Goal: Communication & Community: Answer question/provide support

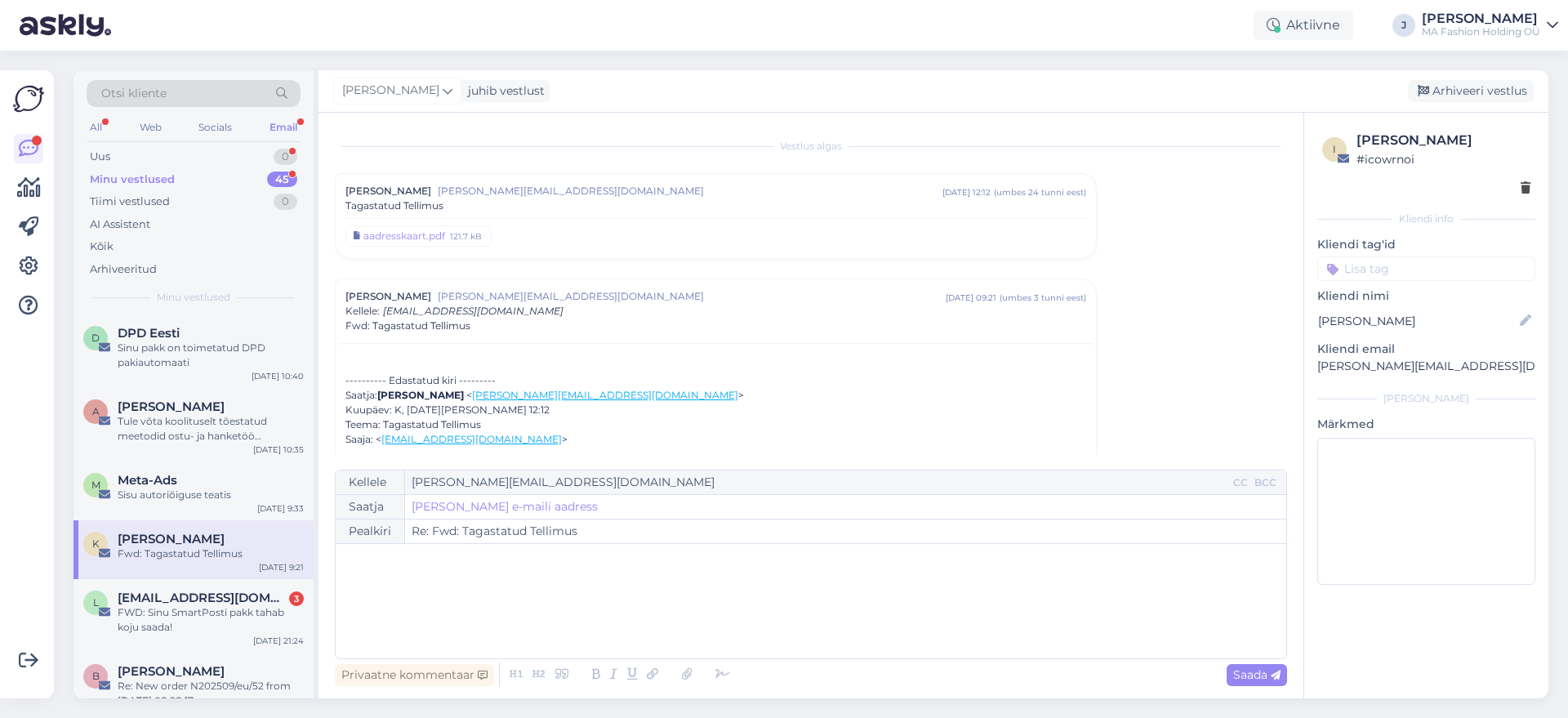
click at [275, 126] on div "Email" at bounding box center [283, 127] width 34 height 21
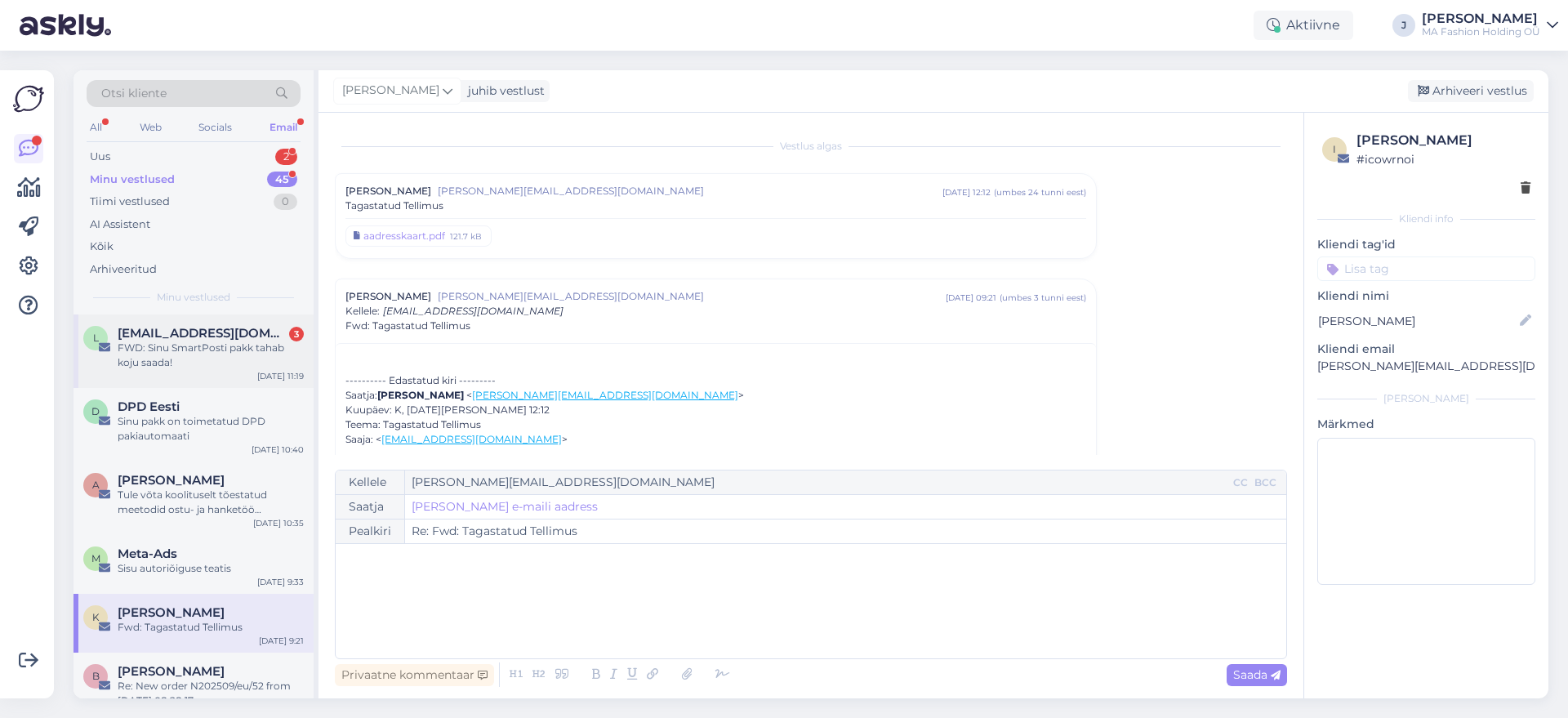
click at [215, 345] on div "FWD: Sinu SmartPosti pakk tahab koju saada!" at bounding box center [211, 355] width 186 height 29
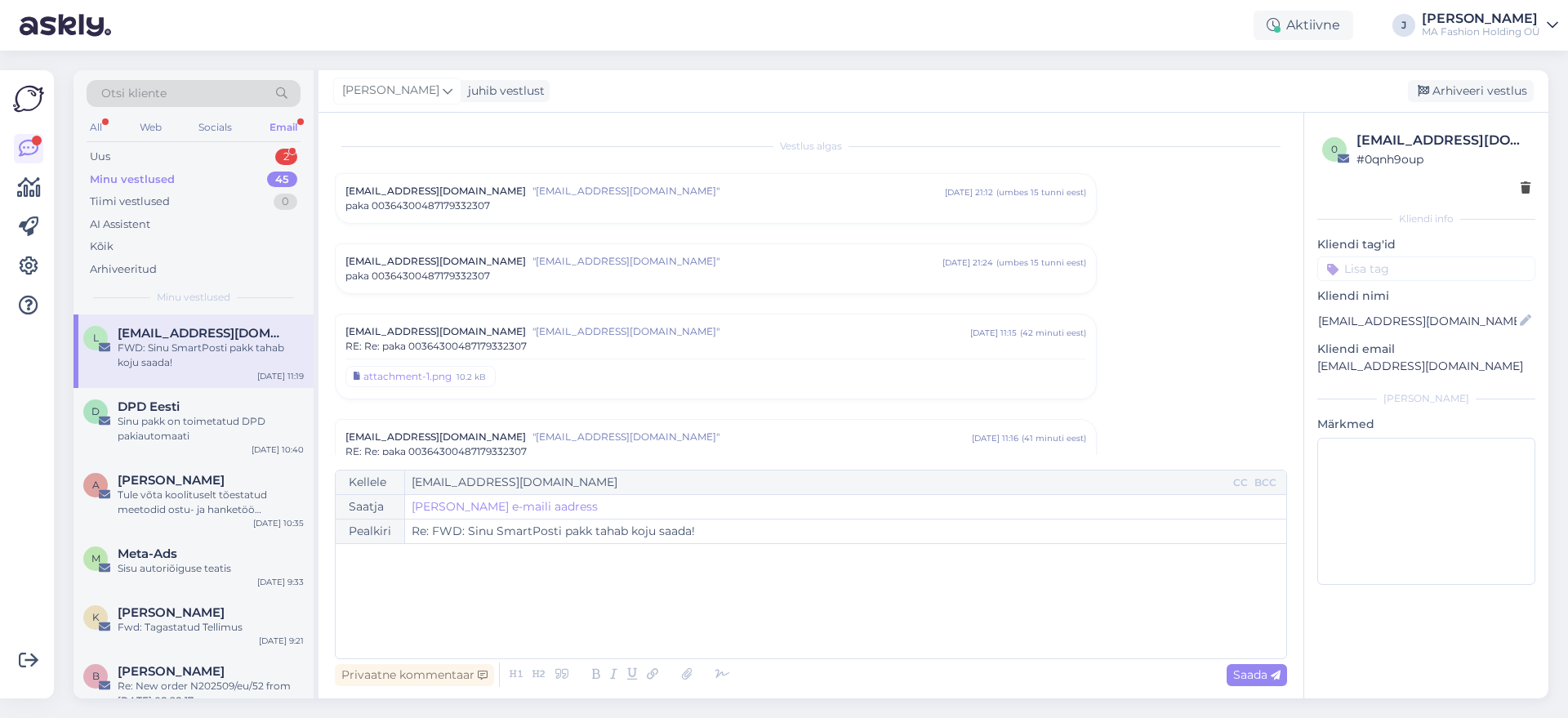
scroll to position [187, 0]
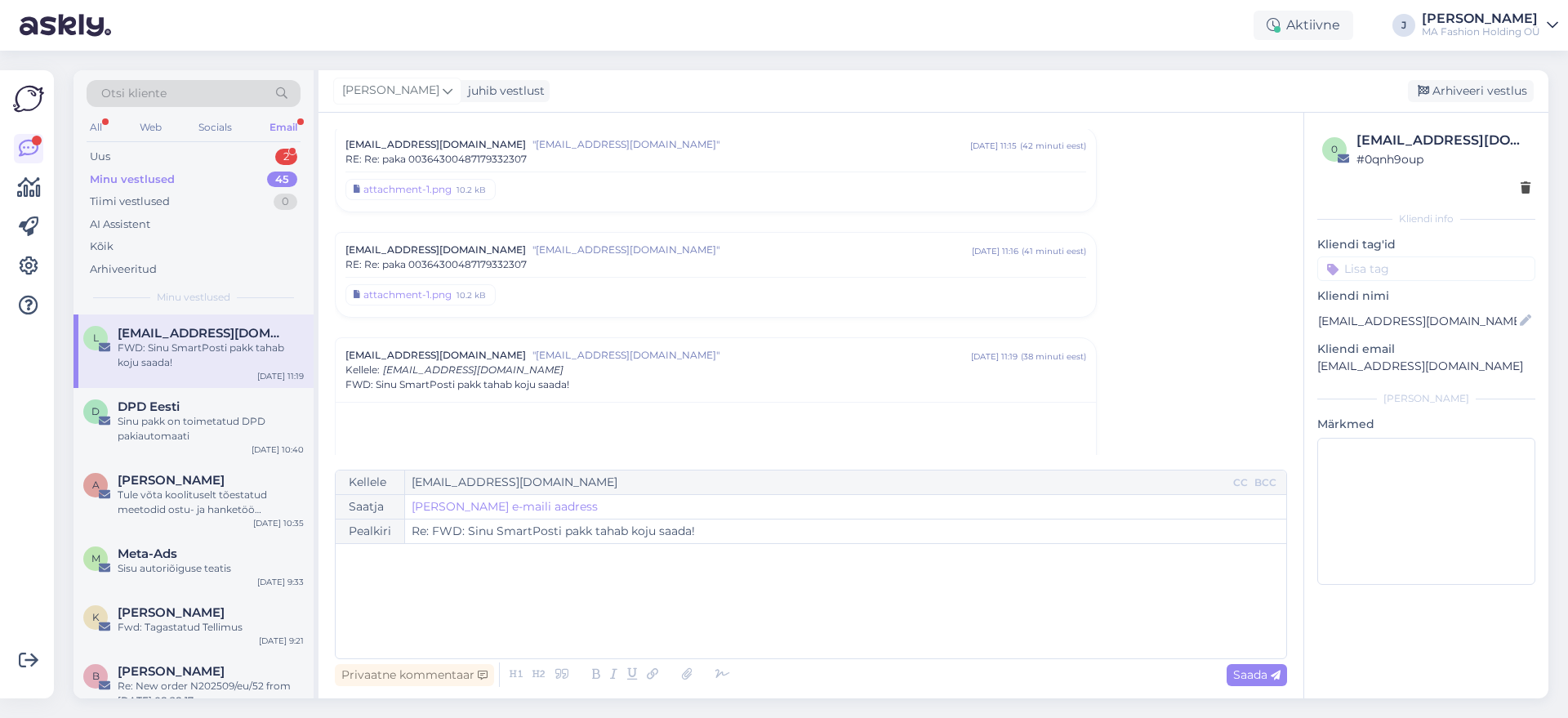
click at [246, 174] on div "Minu vestlused 45" at bounding box center [193, 180] width 214 height 23
click at [233, 151] on div "Uus 2" at bounding box center [193, 156] width 214 height 23
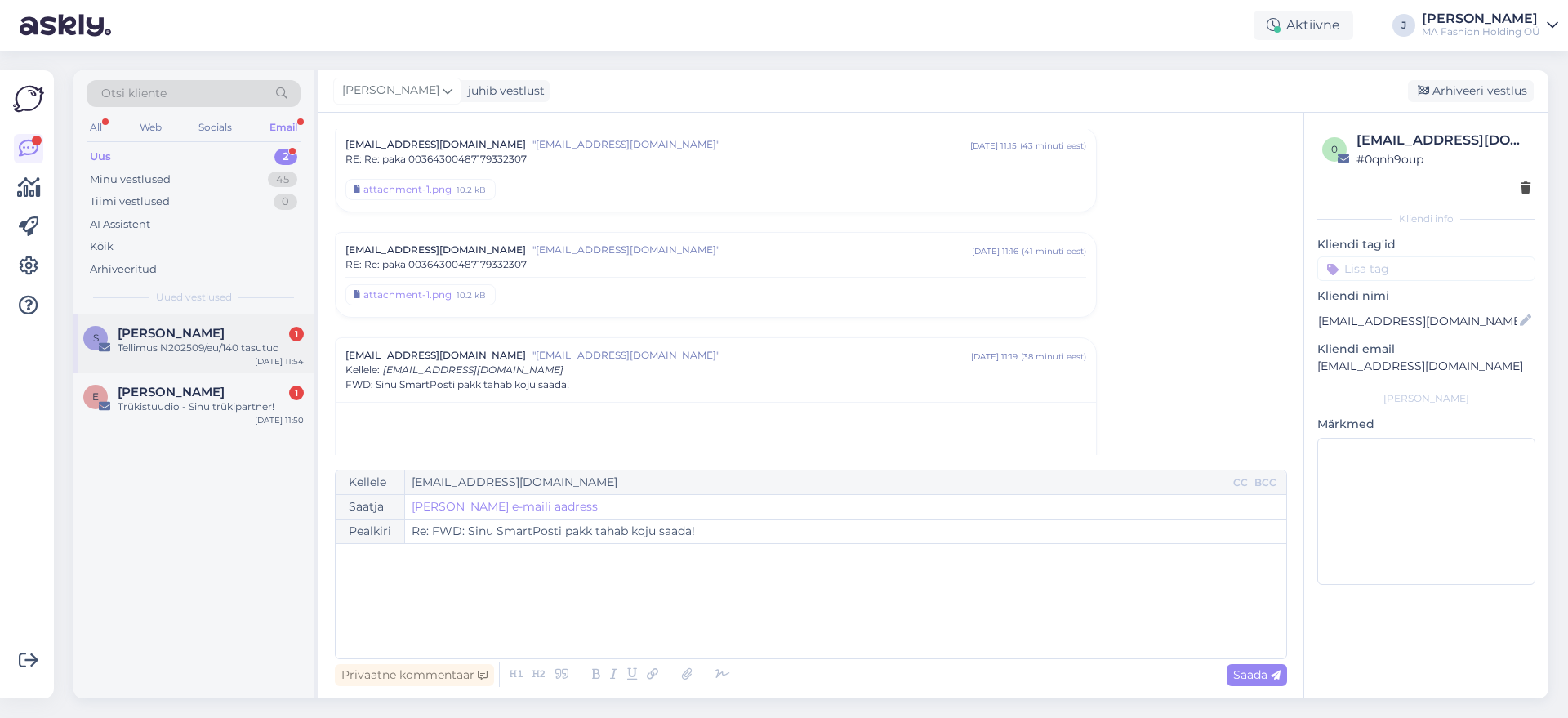
click at [239, 352] on div "Tellimus N202509/eu/140 tasutud" at bounding box center [211, 347] width 186 height 15
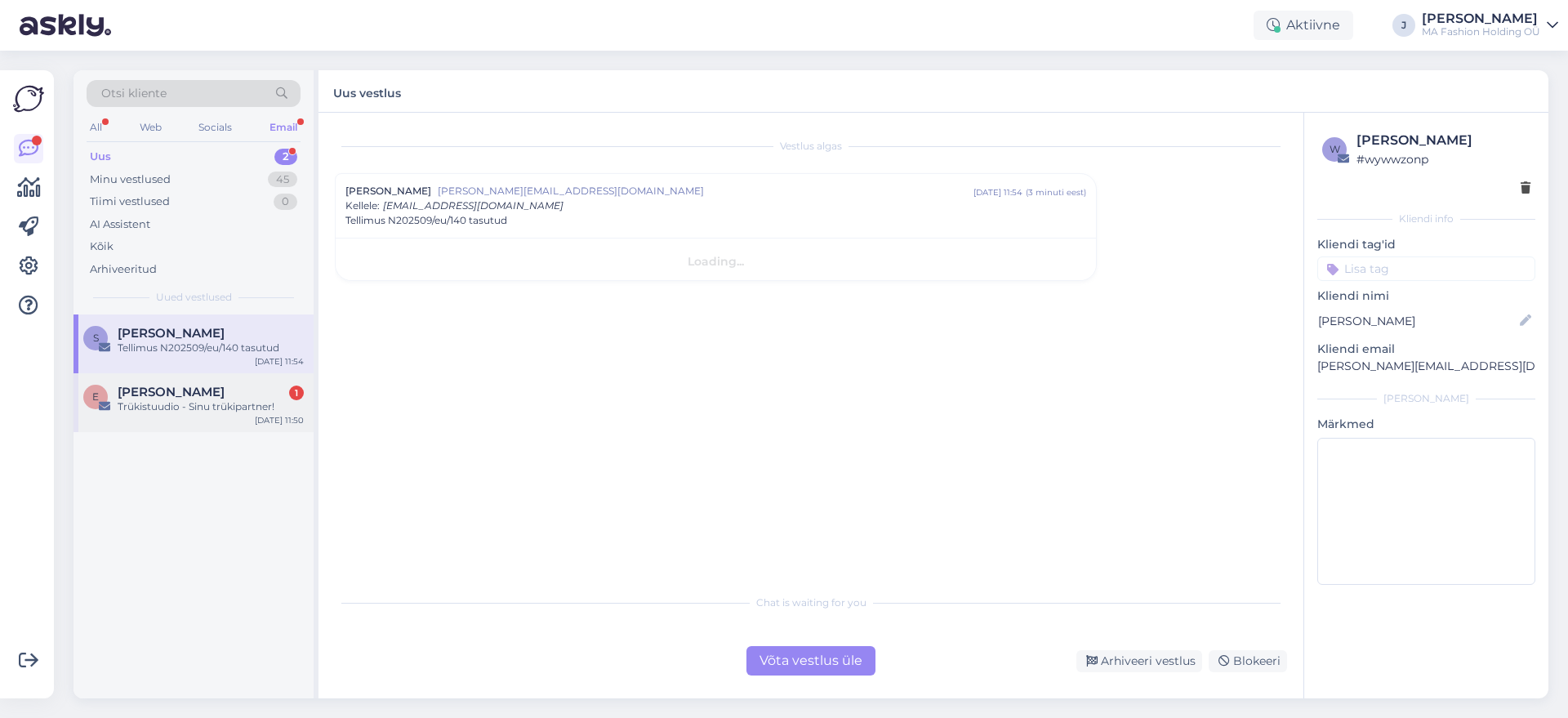
scroll to position [0, 0]
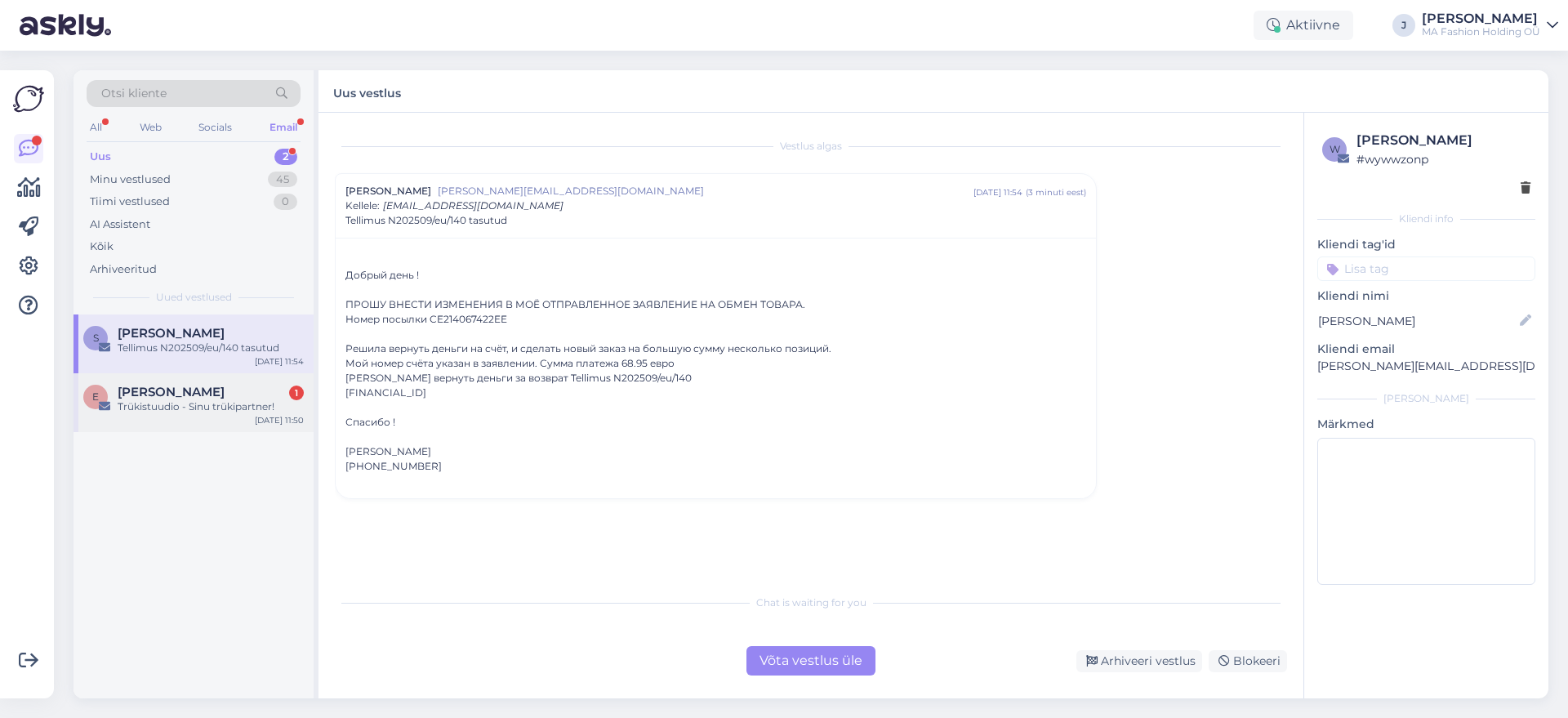
click at [251, 401] on div "Trükistuudio - Sinu trükipartner!" at bounding box center [211, 406] width 186 height 15
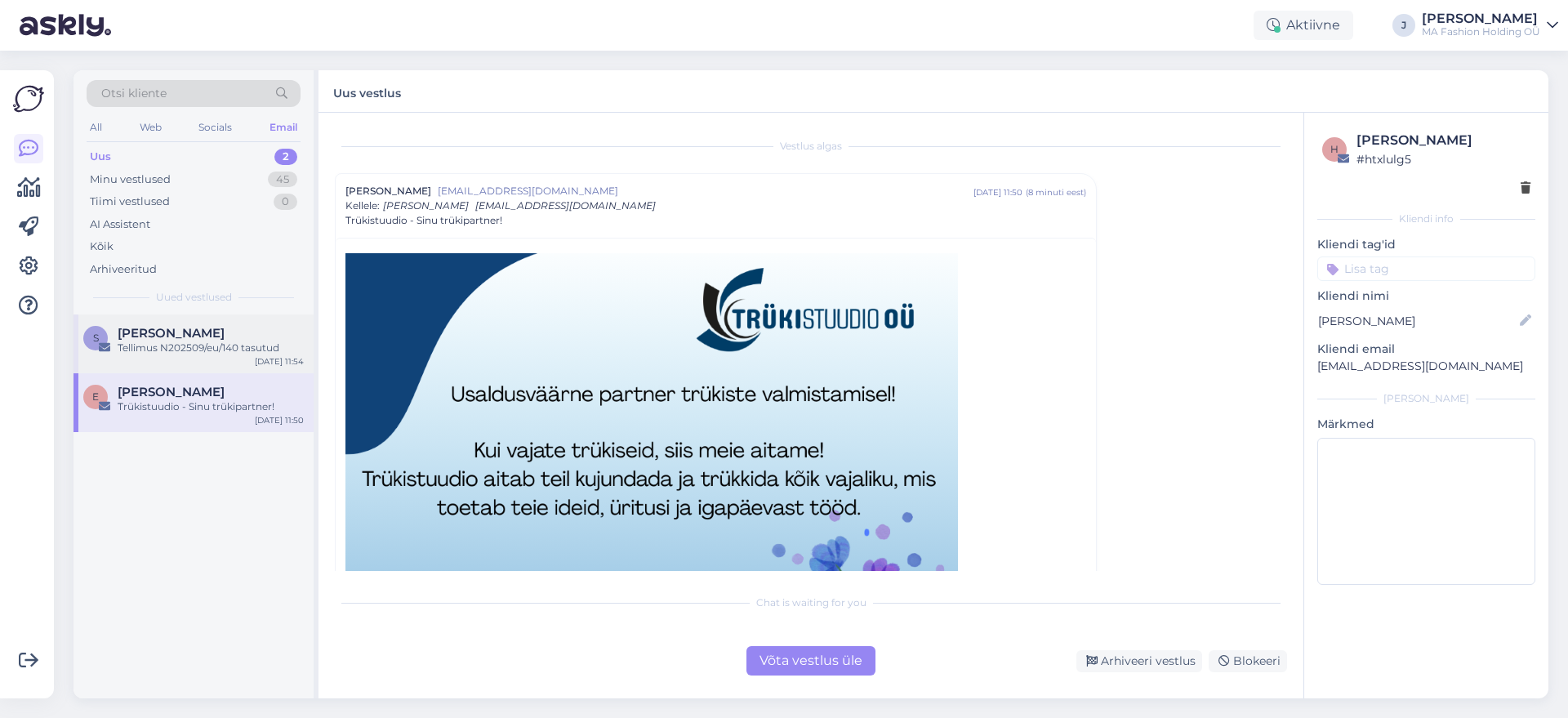
click at [216, 368] on div "S [PERSON_NAME] Tellimus N202509/eu/140 tasutud [DATE] 11:54" at bounding box center [193, 344] width 240 height 59
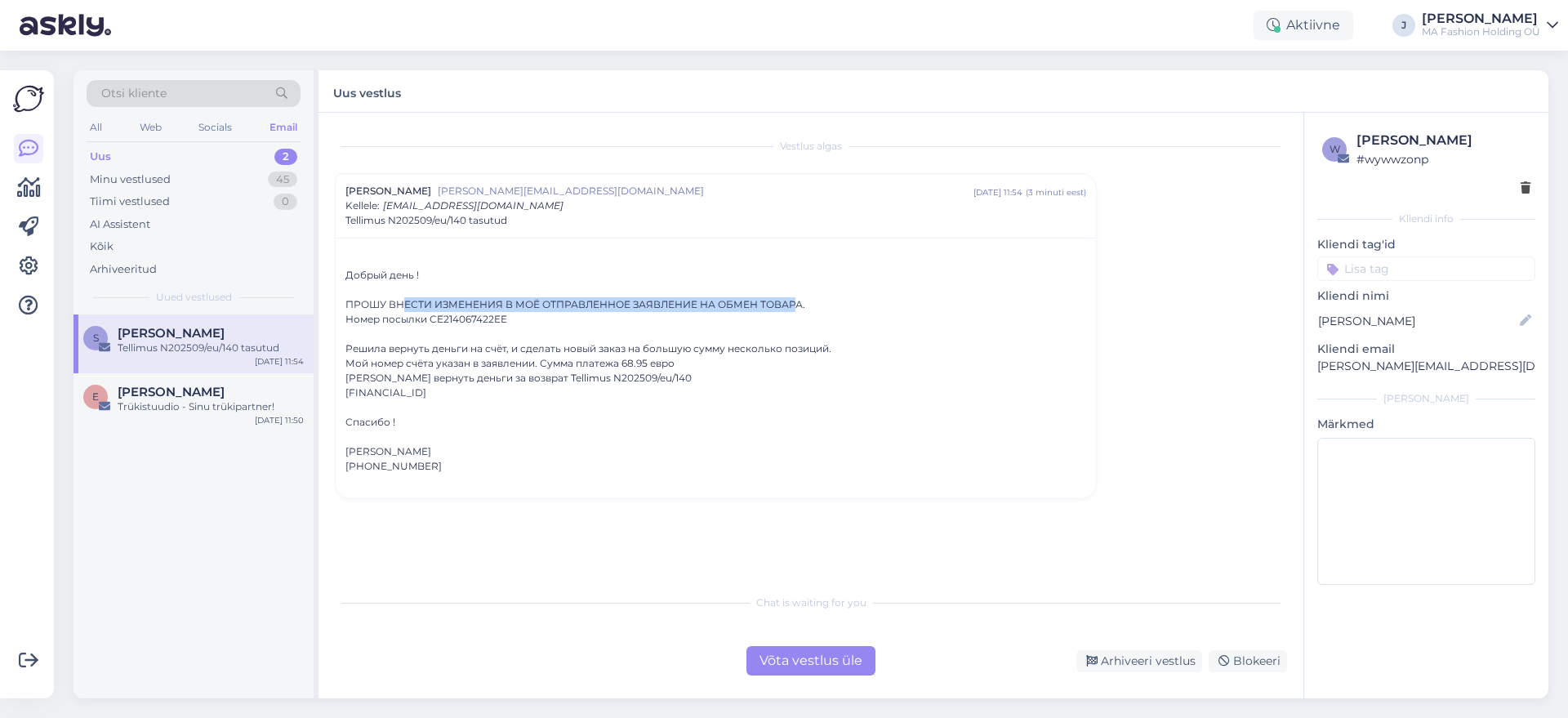
drag, startPoint x: 500, startPoint y: 302, endPoint x: 793, endPoint y: 308, distance: 293.1
click at [793, 308] on div "ПРОШУ ВНЕСТИ ИЗМЕНЕНИЯ В МОЁ ОТПРАВЛЕННОЕ ЗАЯВЛЕНИЕ НА ОБМЕН ТОВАРА." at bounding box center [716, 304] width 741 height 15
click at [816, 656] on div "Võta vestlus üle" at bounding box center [811, 661] width 129 height 29
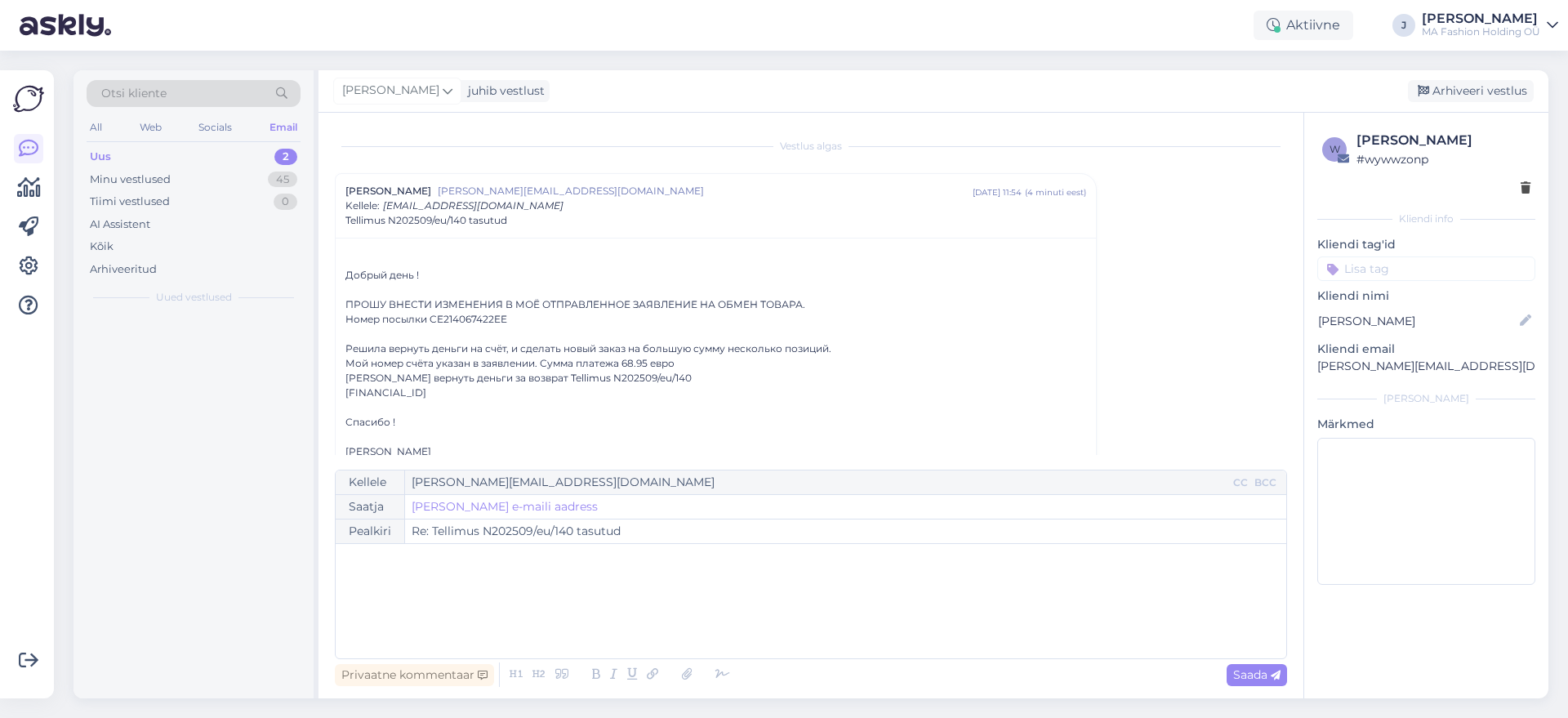
scroll to position [44, 0]
